Goal: Information Seeking & Learning: Learn about a topic

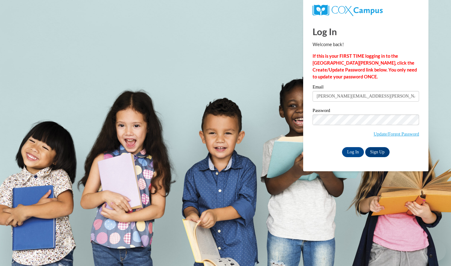
click at [352, 151] on input "Log In" at bounding box center [353, 152] width 22 height 10
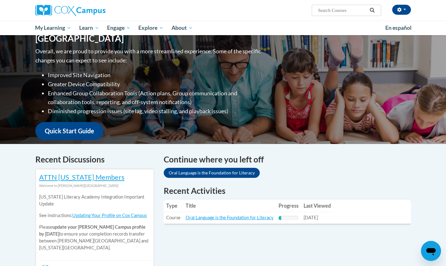
scroll to position [76, 0]
click at [244, 219] on link "Oral Language is the Foundation for Literacy" at bounding box center [230, 217] width 88 height 5
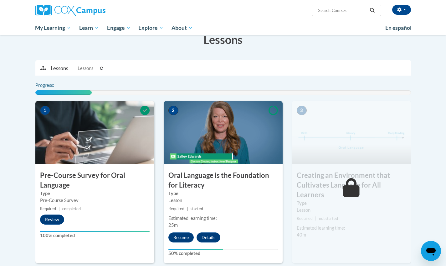
scroll to position [104, 0]
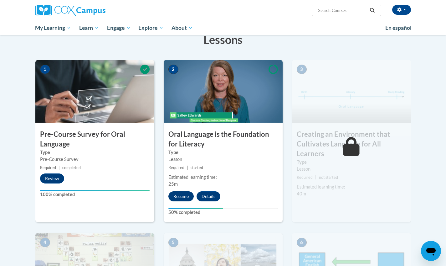
click at [186, 197] on button "Resume" at bounding box center [181, 196] width 25 height 10
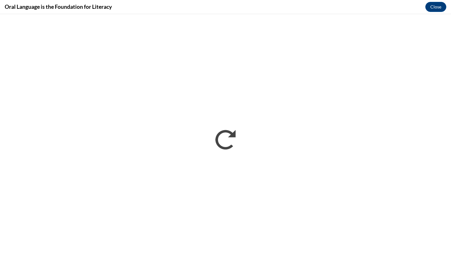
scroll to position [0, 0]
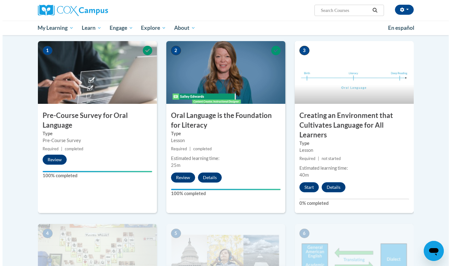
scroll to position [124, 0]
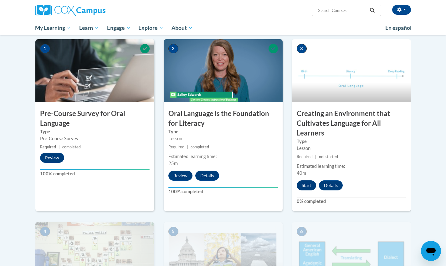
click at [306, 184] on button "Start" at bounding box center [306, 185] width 19 height 10
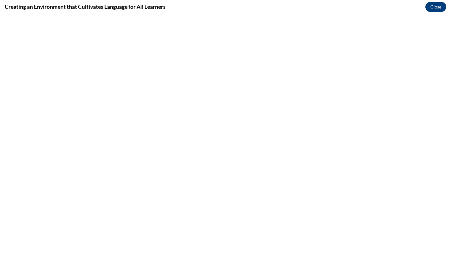
click at [434, 9] on button "Close" at bounding box center [435, 7] width 21 height 10
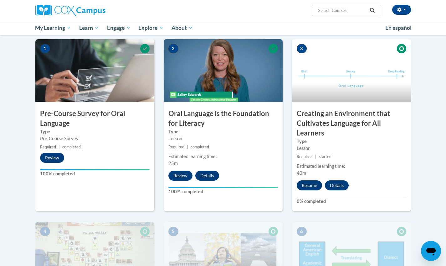
click at [312, 184] on button "Resume" at bounding box center [309, 185] width 25 height 10
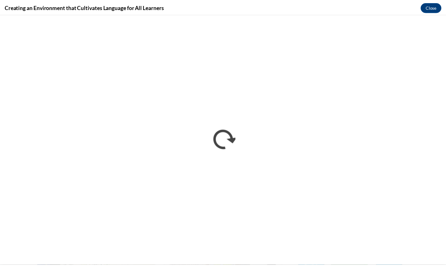
scroll to position [0, 0]
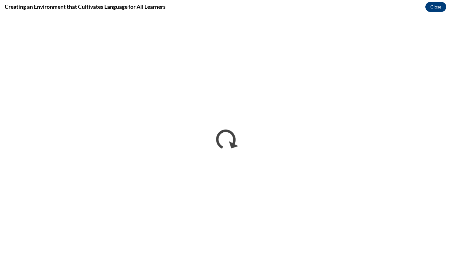
click at [431, 6] on button "Close" at bounding box center [435, 7] width 21 height 10
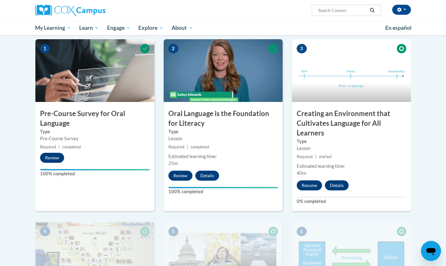
click at [337, 184] on button "Details" at bounding box center [337, 185] width 24 height 10
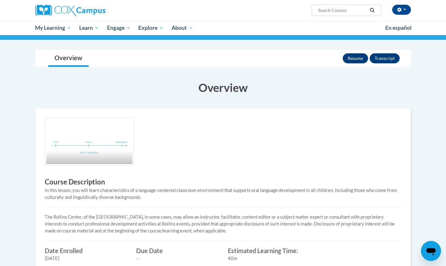
click at [362, 60] on button "Resume" at bounding box center [355, 58] width 25 height 10
